Goal: Check status: Check status

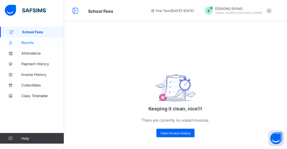
click at [28, 41] on span "Results" at bounding box center [42, 43] width 43 height 4
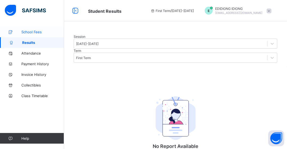
click at [30, 30] on span "School Fees" at bounding box center [42, 32] width 43 height 4
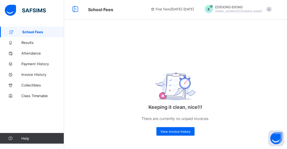
scroll to position [2, 0]
click at [182, 130] on span "View invoice history" at bounding box center [175, 132] width 30 height 4
click at [35, 62] on span "Payment History" at bounding box center [42, 64] width 43 height 4
